Goal: Find specific page/section: Find specific page/section

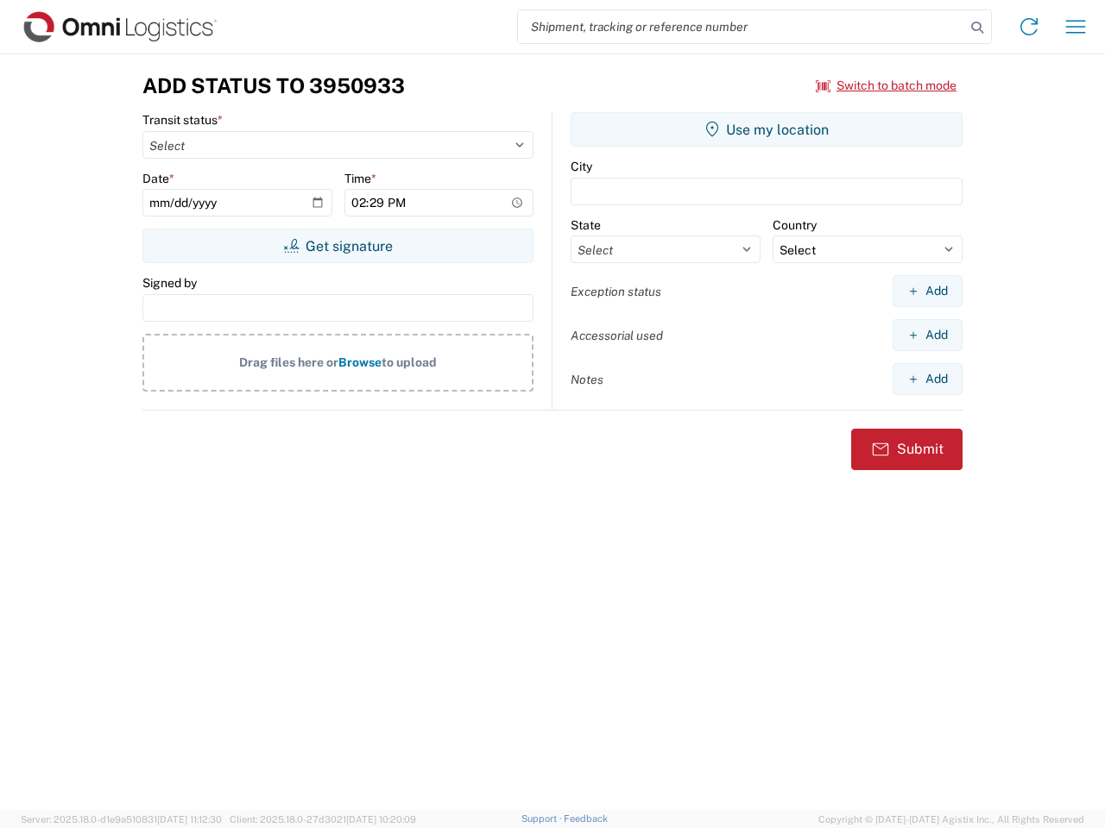
click at [741, 27] on input "search" at bounding box center [741, 26] width 447 height 33
click at [977, 28] on icon at bounding box center [977, 28] width 24 height 24
click at [1029, 27] on icon at bounding box center [1029, 27] width 28 height 28
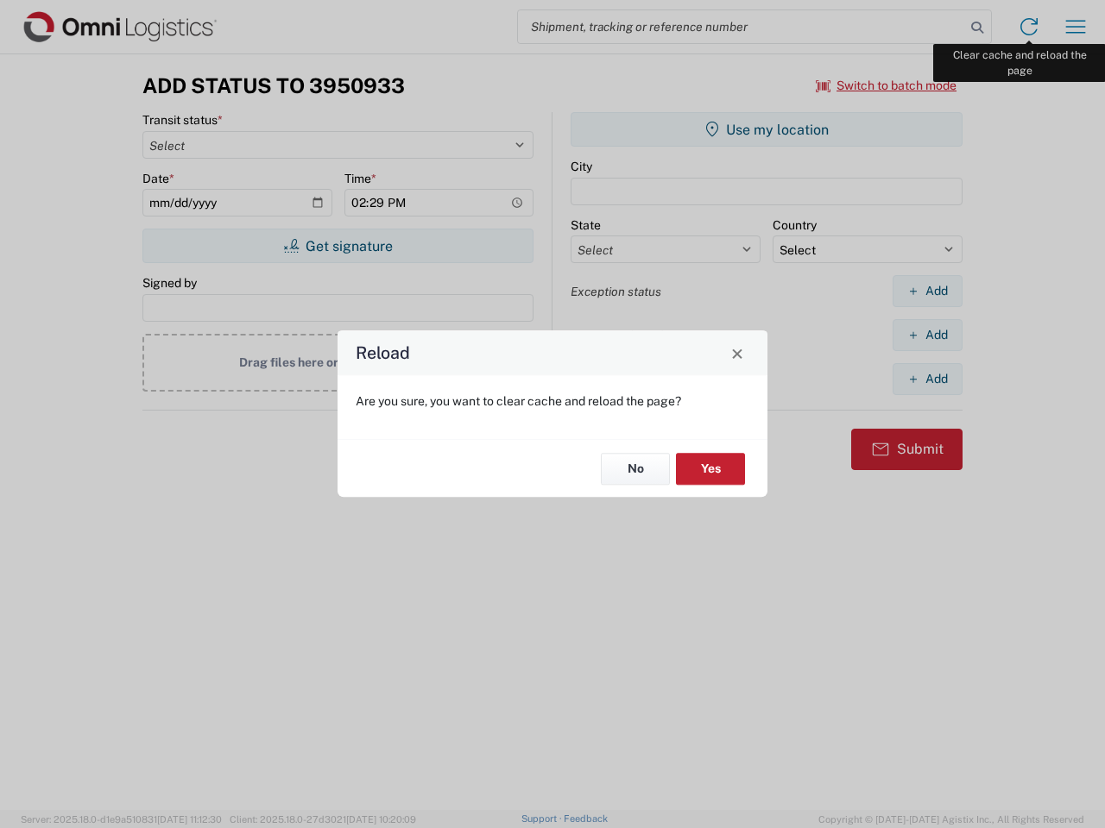
click at [1075, 27] on div "Reload Are you sure, you want to clear cache and reload the page? No Yes" at bounding box center [552, 414] width 1105 height 828
click at [886, 85] on div "Reload Are you sure, you want to clear cache and reload the page? No Yes" at bounding box center [552, 414] width 1105 height 828
click at [337, 246] on div "Reload Are you sure, you want to clear cache and reload the page? No Yes" at bounding box center [552, 414] width 1105 height 828
click at [766, 129] on div "Reload Are you sure, you want to clear cache and reload the page? No Yes" at bounding box center [552, 414] width 1105 height 828
click at [927, 291] on div "Reload Are you sure, you want to clear cache and reload the page? No Yes" at bounding box center [552, 414] width 1105 height 828
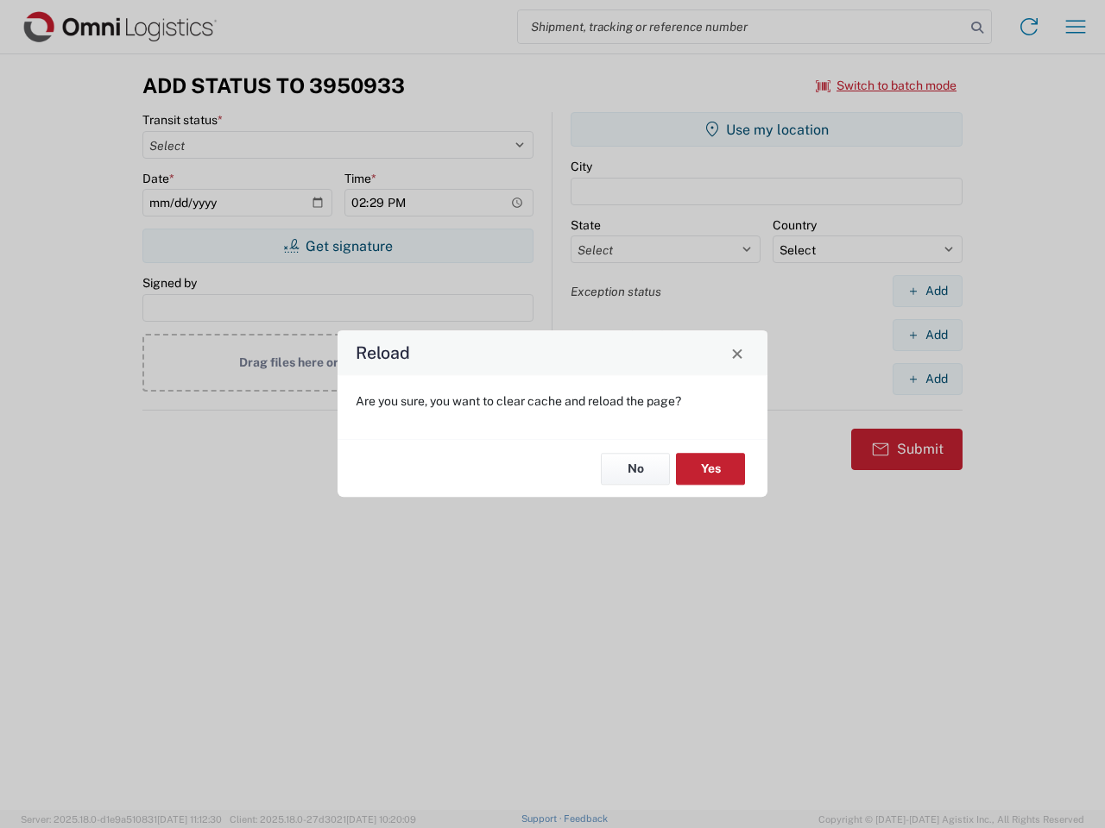
click at [927, 335] on div "Reload Are you sure, you want to clear cache and reload the page? No Yes" at bounding box center [552, 414] width 1105 height 828
click at [927, 379] on div "Reload Are you sure, you want to clear cache and reload the page? No Yes" at bounding box center [552, 414] width 1105 height 828
